Goal: Task Accomplishment & Management: Use online tool/utility

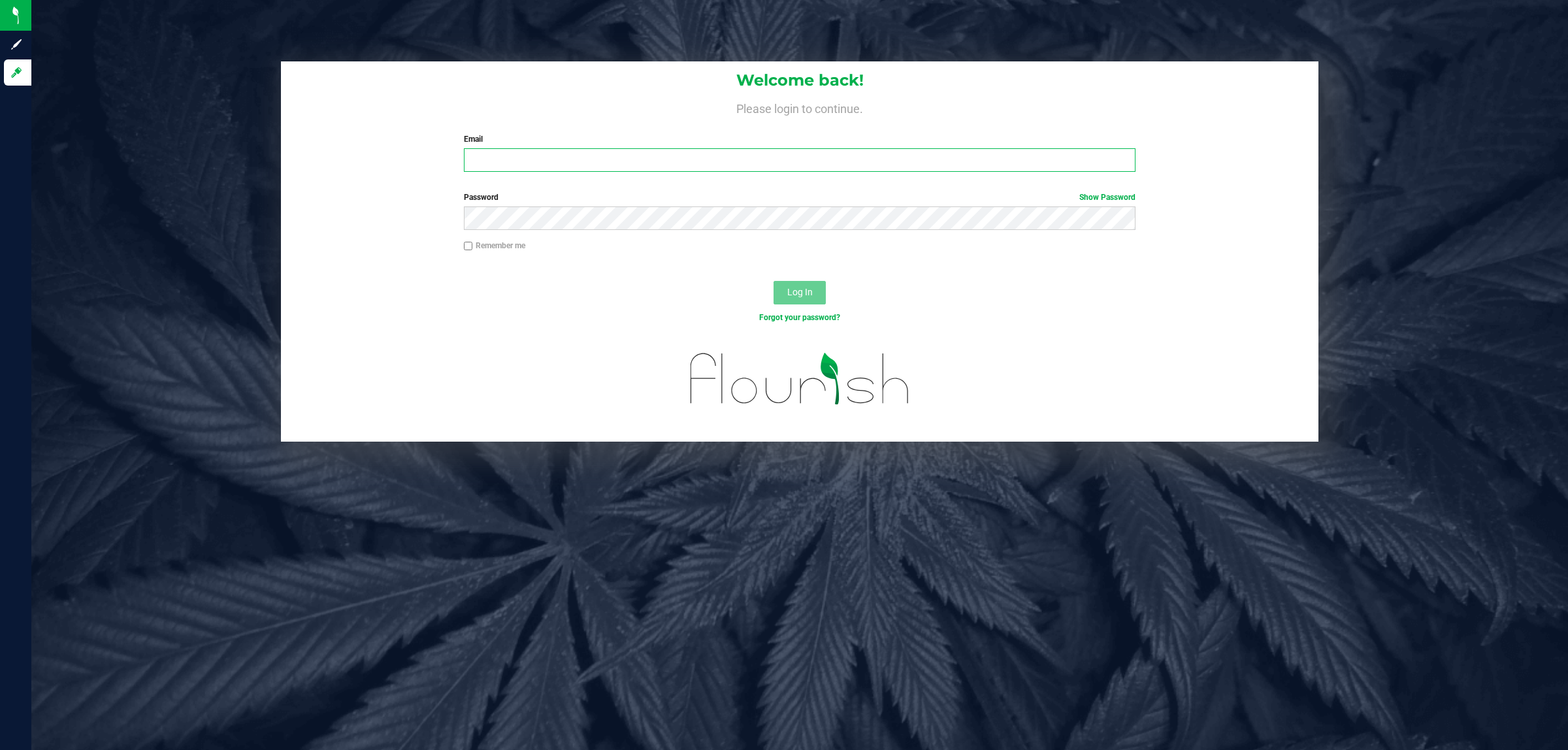
click at [763, 161] on input "Email" at bounding box center [800, 160] width 673 height 23
type input "[EMAIL_ADDRESS][DOMAIN_NAME]"
click at [774, 281] on button "Log In" at bounding box center [800, 293] width 52 height 23
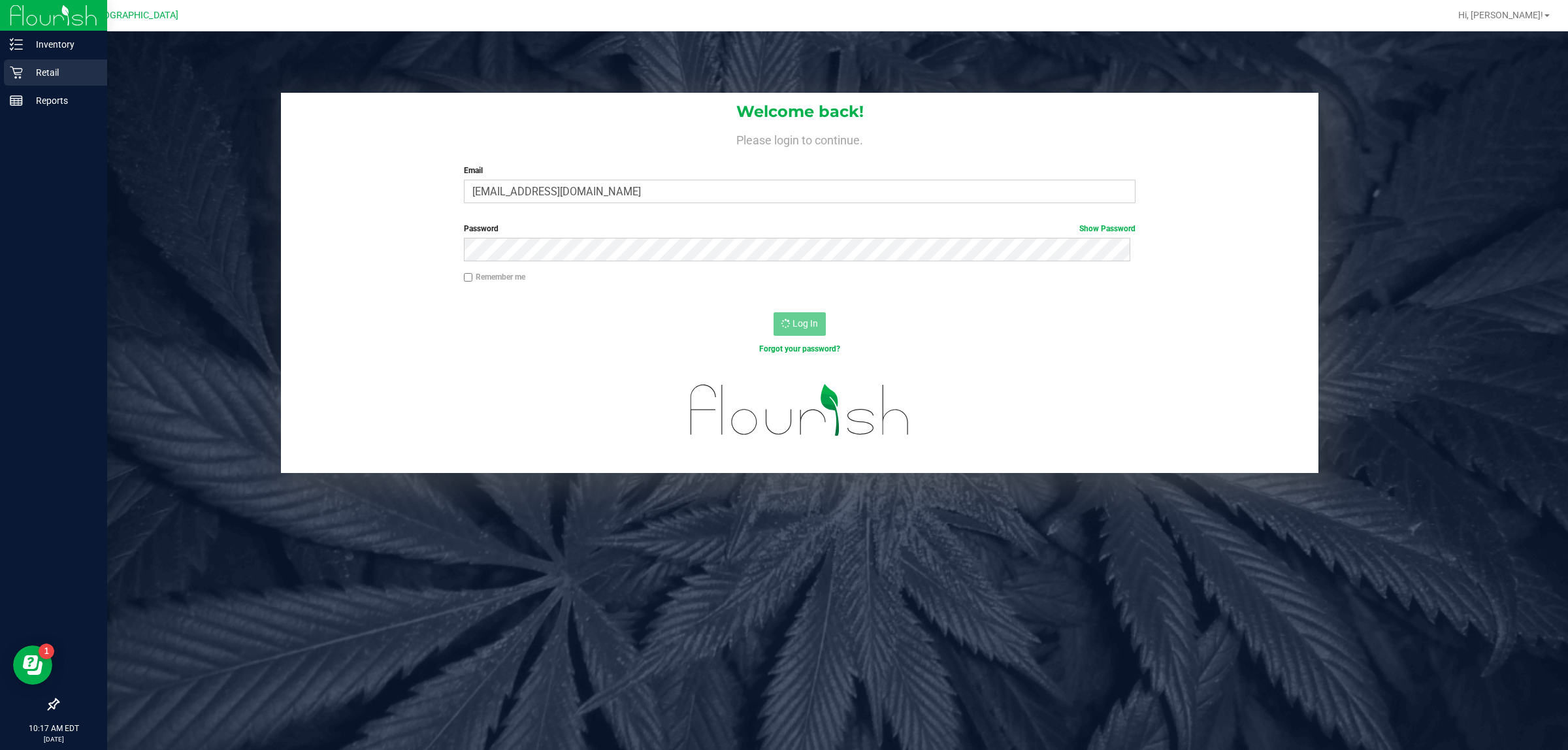
click at [4, 68] on div "Retail" at bounding box center [55, 72] width 103 height 27
